Goal: Information Seeking & Learning: Learn about a topic

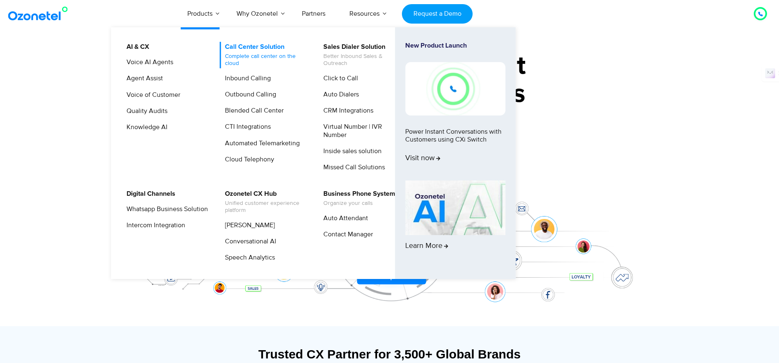
click at [256, 46] on link "Call Center Solution Complete call center on the cloud" at bounding box center [264, 55] width 88 height 26
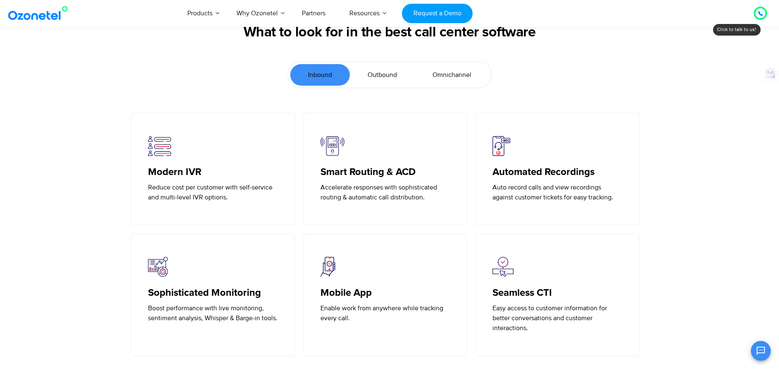
scroll to position [1793, 0]
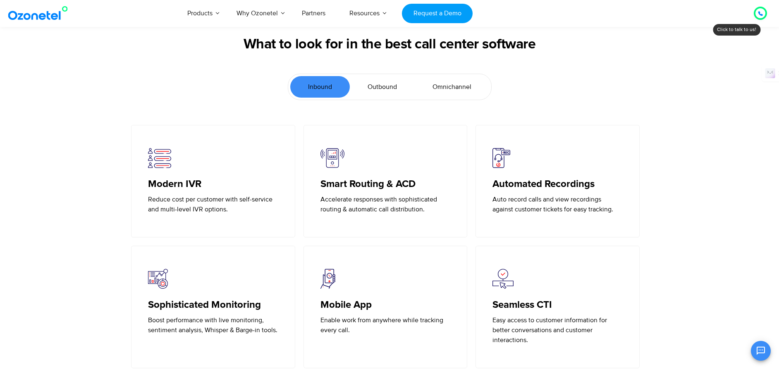
click at [381, 90] on span "Outbound" at bounding box center [382, 87] width 29 height 10
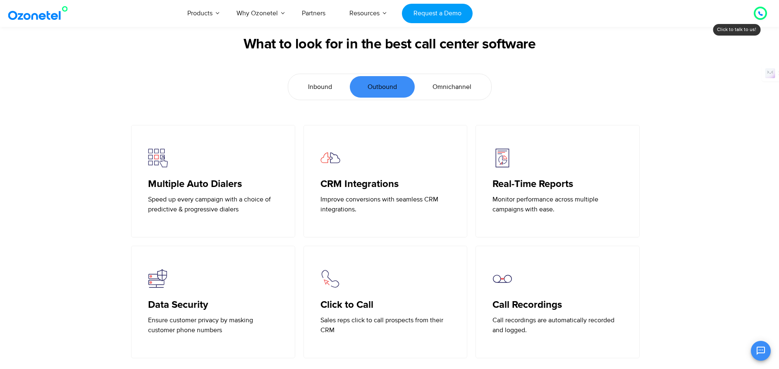
click at [452, 92] on link "Omnichannel" at bounding box center [452, 87] width 74 height 22
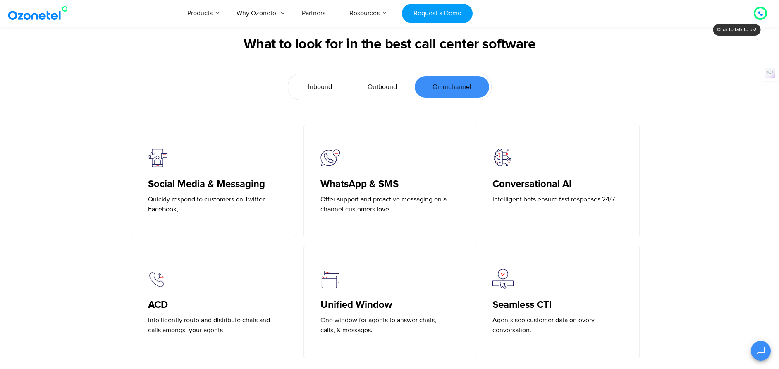
click at [387, 88] on span "Outbound" at bounding box center [382, 87] width 29 height 10
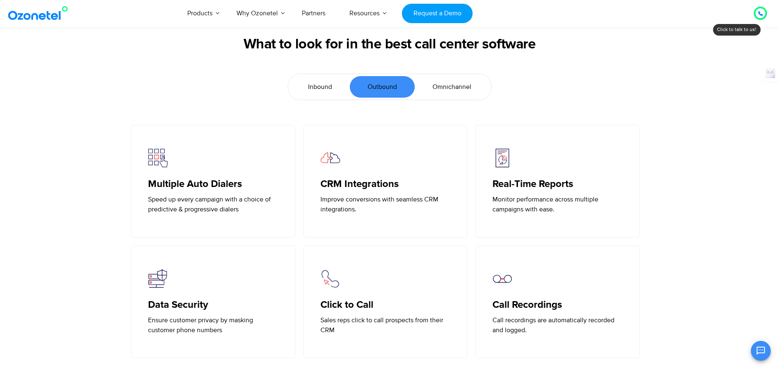
click at [322, 90] on span "Inbound" at bounding box center [320, 87] width 24 height 10
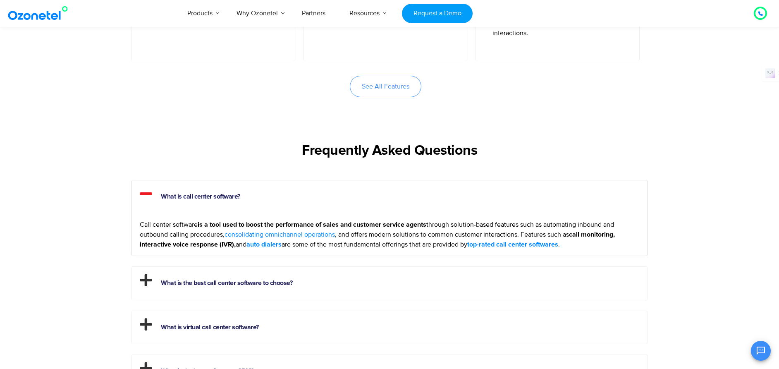
scroll to position [2100, 0]
click at [393, 91] on link "See All Features" at bounding box center [386, 86] width 72 height 22
